Goal: Task Accomplishment & Management: Manage account settings

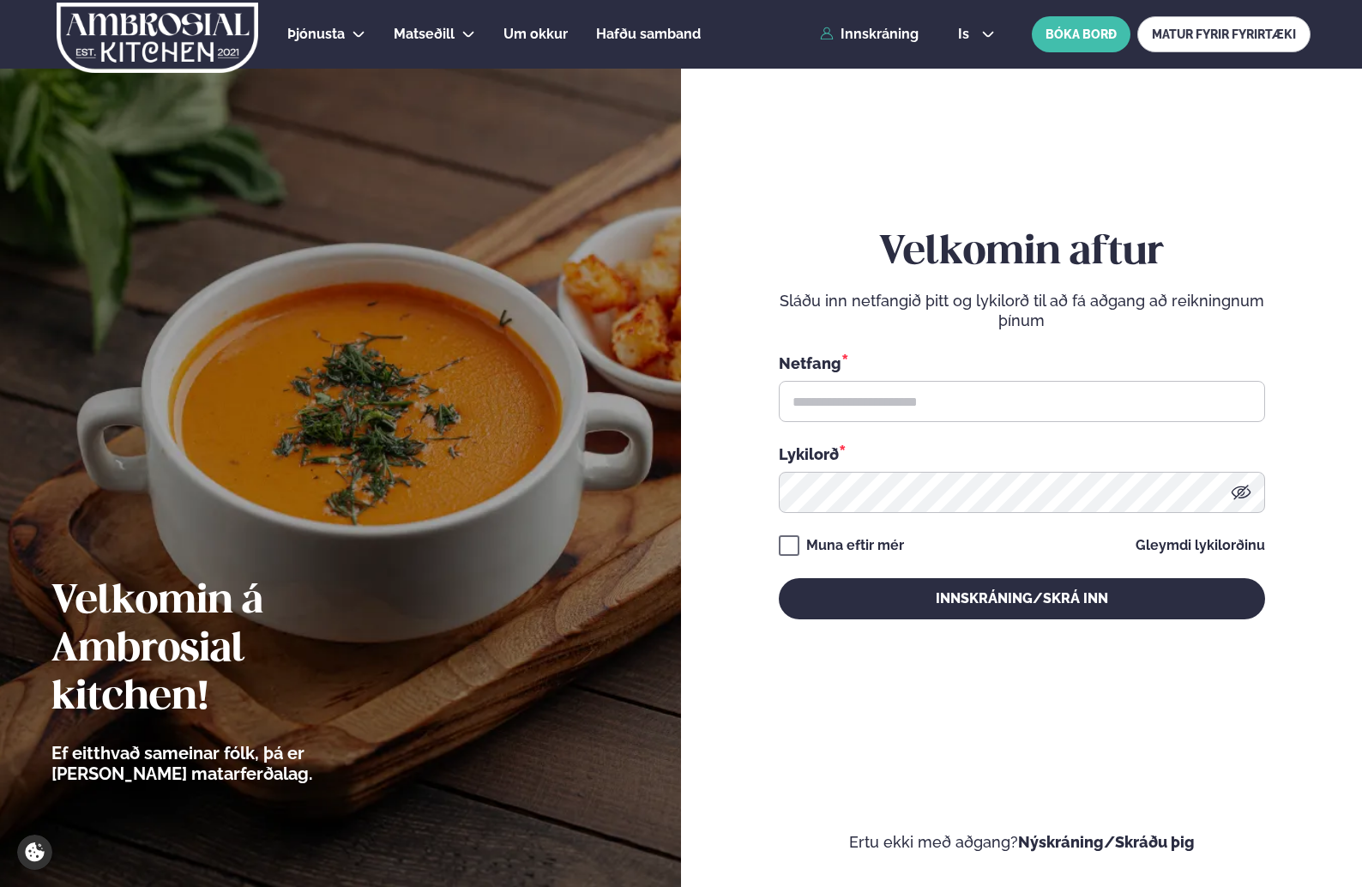
click at [742, 172] on form "Velkomin aftur Sláðu inn netfangið þitt og lykilorð til að fá aðgang að reiknin…" at bounding box center [1021, 441] width 578 height 821
click at [882, 33] on link "Innskráning" at bounding box center [869, 34] width 99 height 15
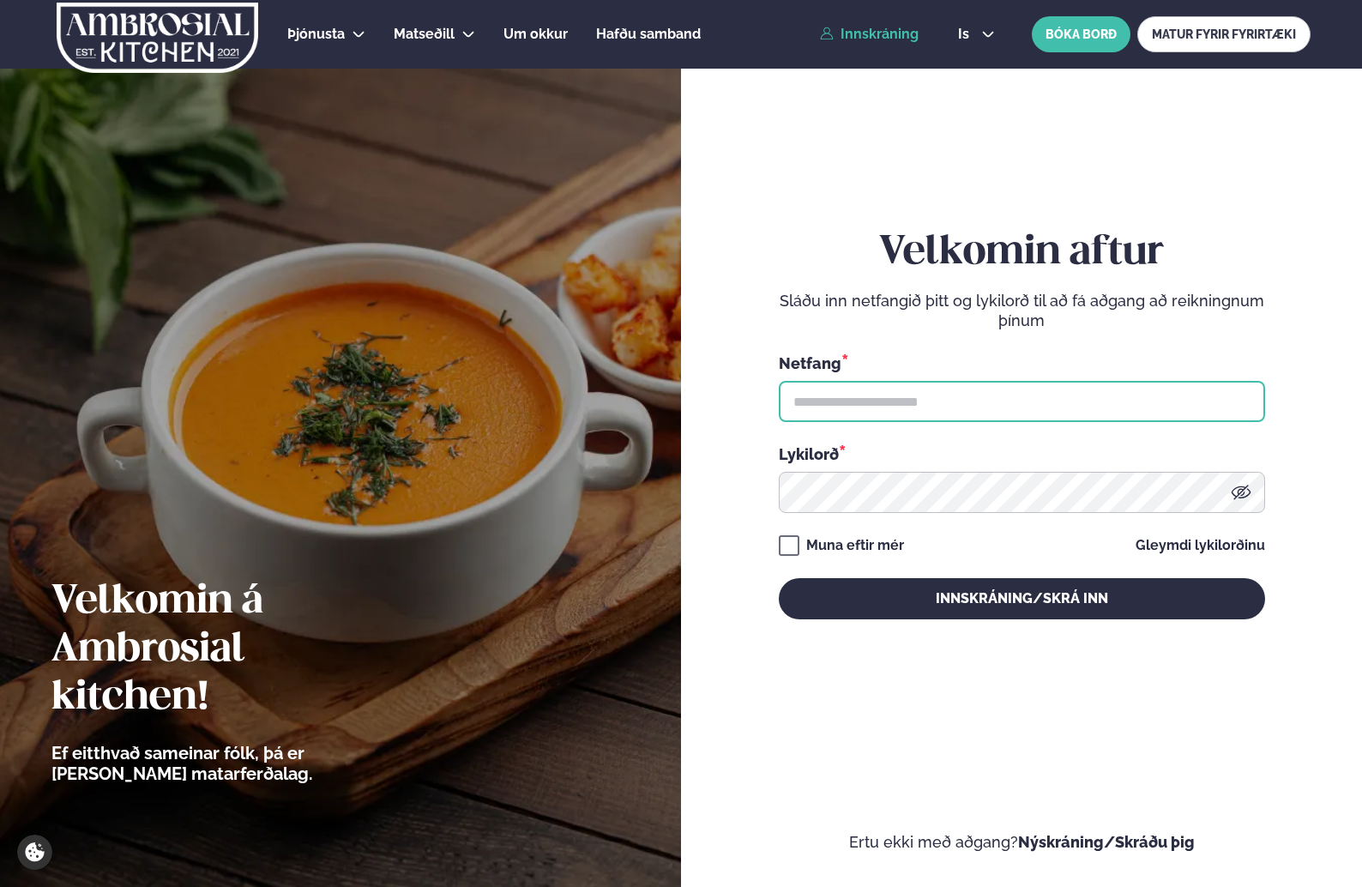
click at [843, 397] on input "text" at bounding box center [1022, 401] width 486 height 41
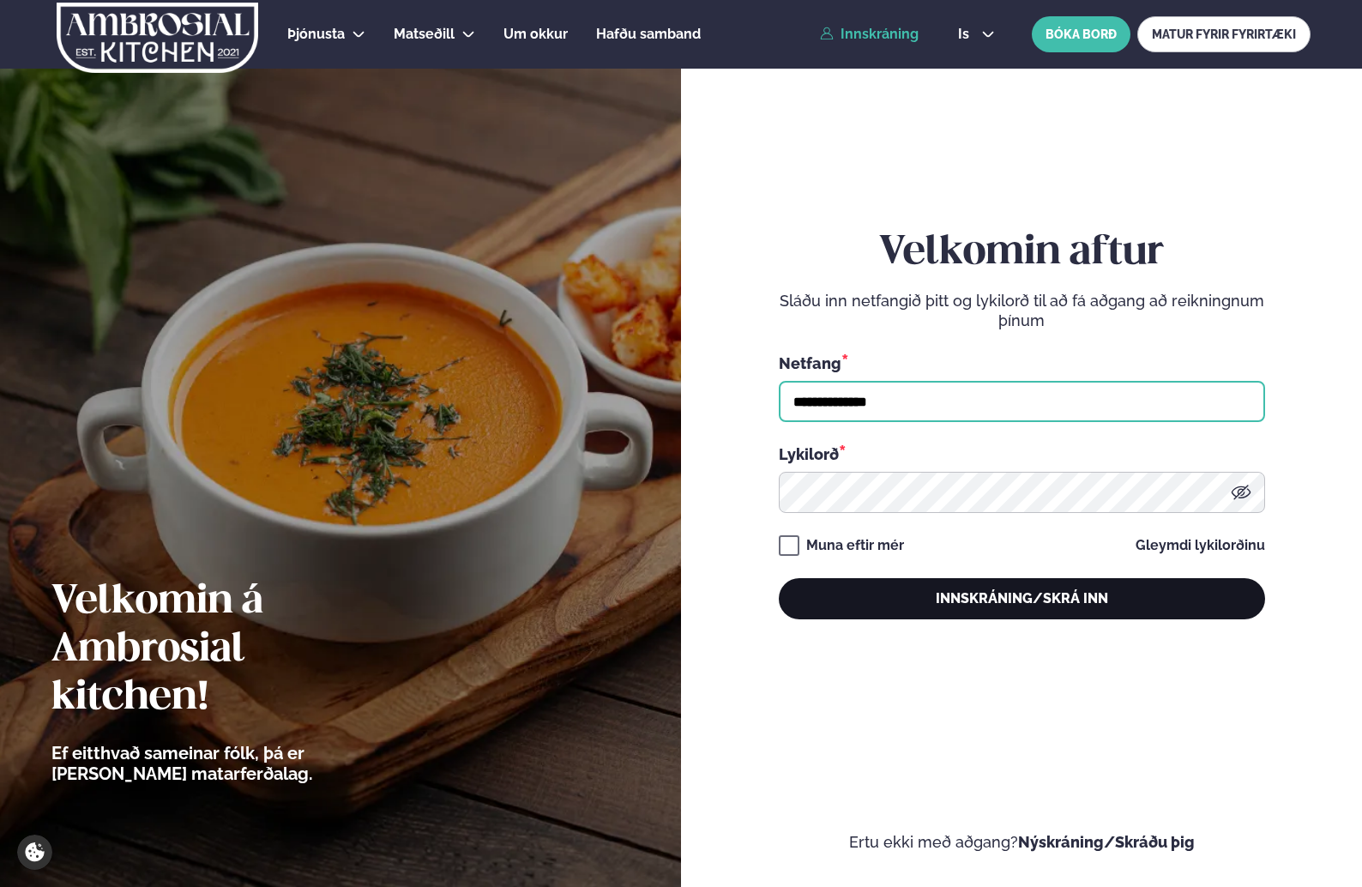
type input "**********"
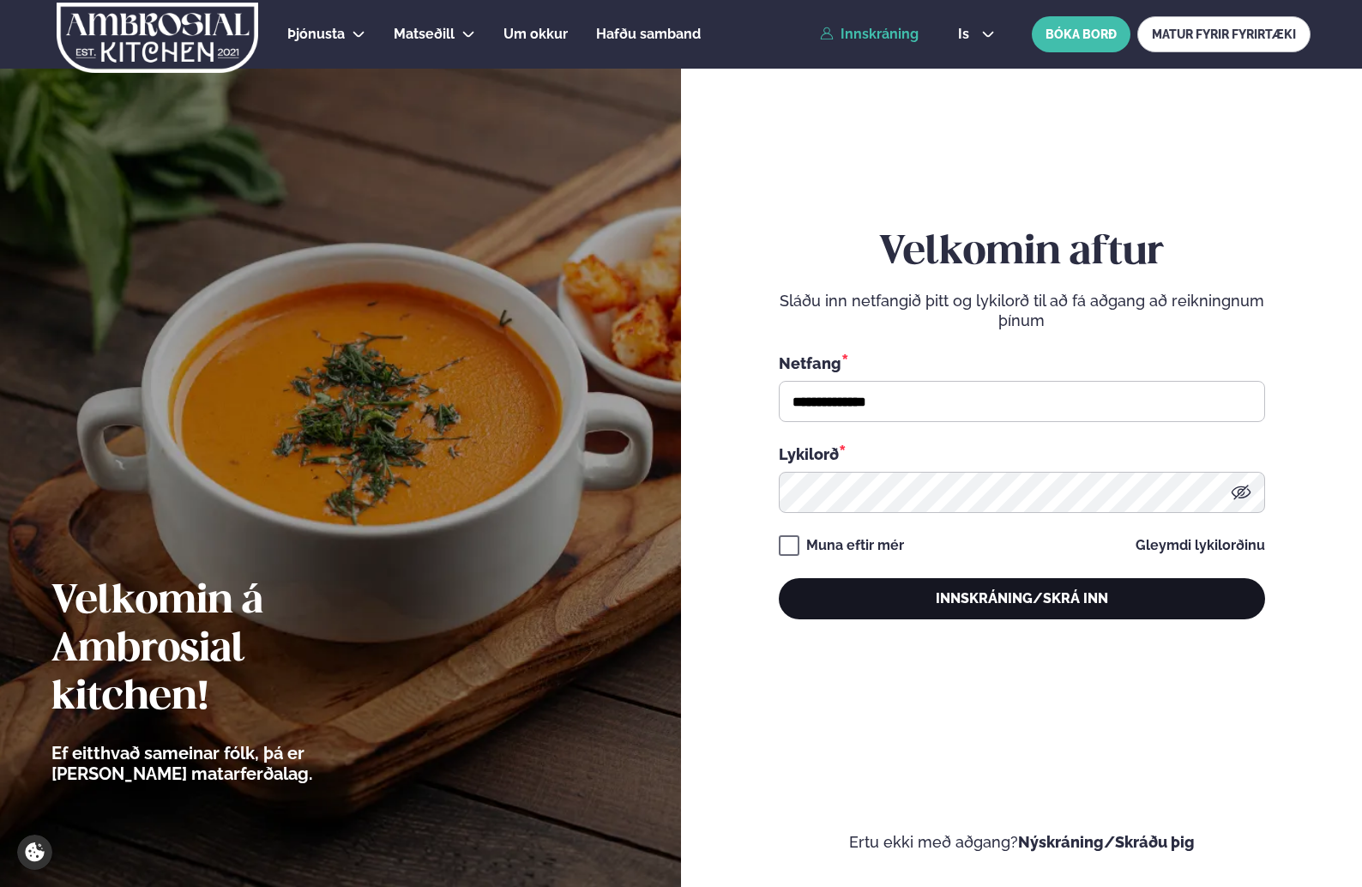
click at [971, 598] on button "Innskráning/Skrá inn" at bounding box center [1022, 598] width 486 height 41
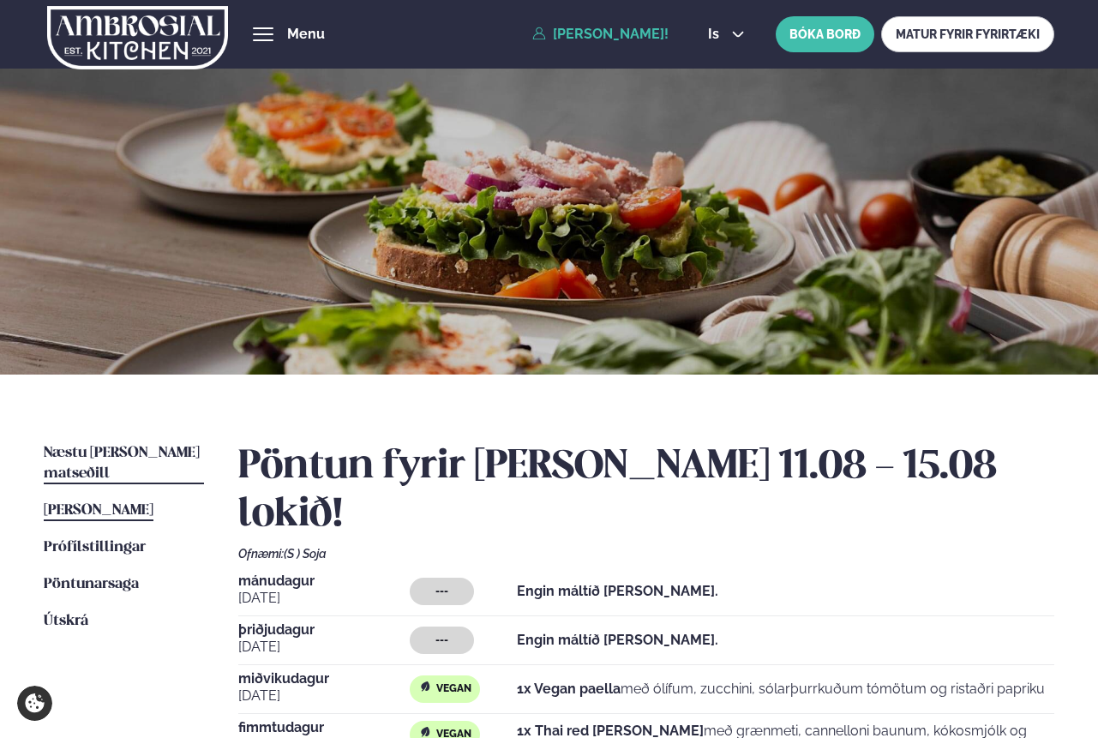
click at [122, 454] on span "Næstu [PERSON_NAME] matseðill" at bounding box center [122, 463] width 156 height 35
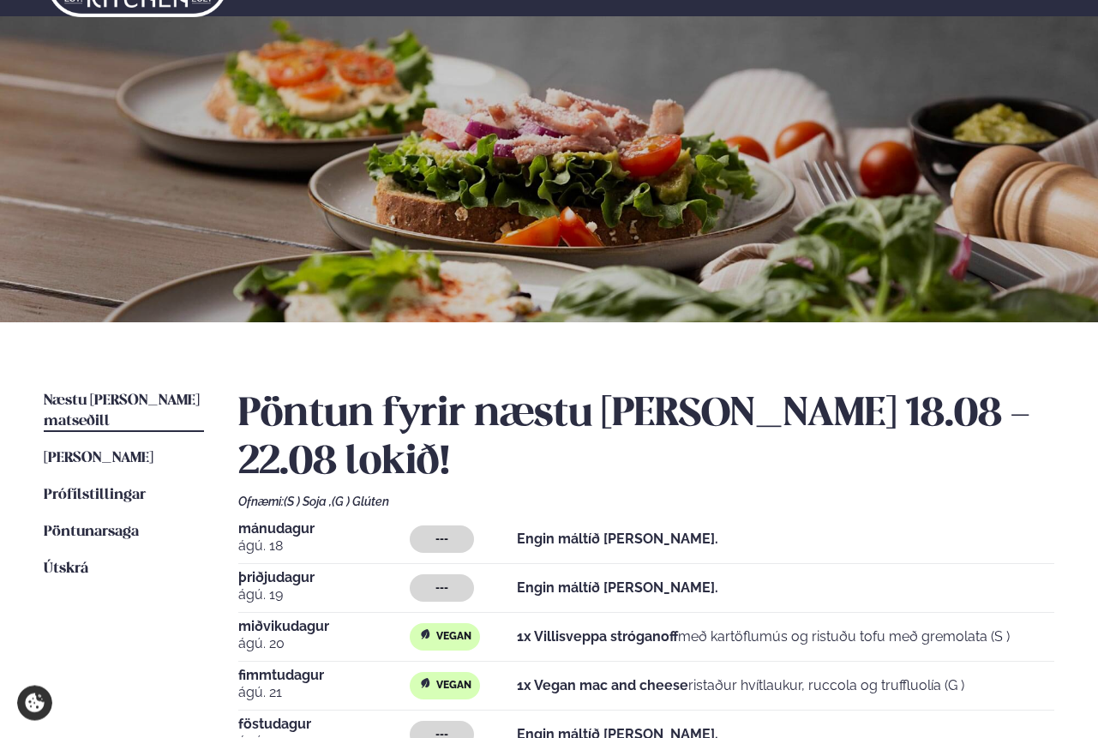
scroll to position [87, 0]
